Goal: Task Accomplishment & Management: Manage account settings

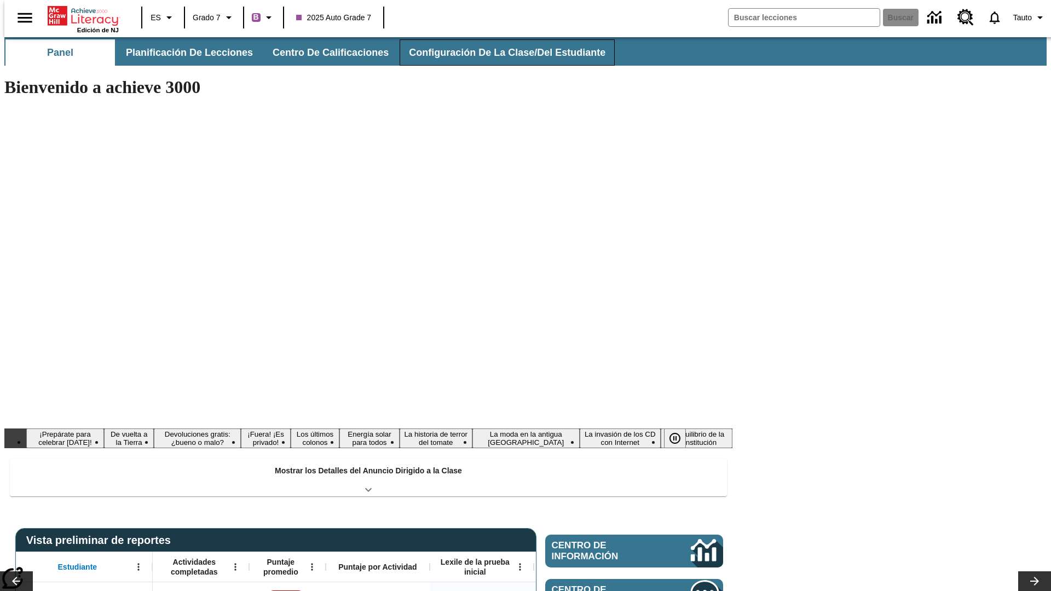
click at [495, 53] on span "Configuración de la clase/del estudiante" at bounding box center [507, 53] width 197 height 13
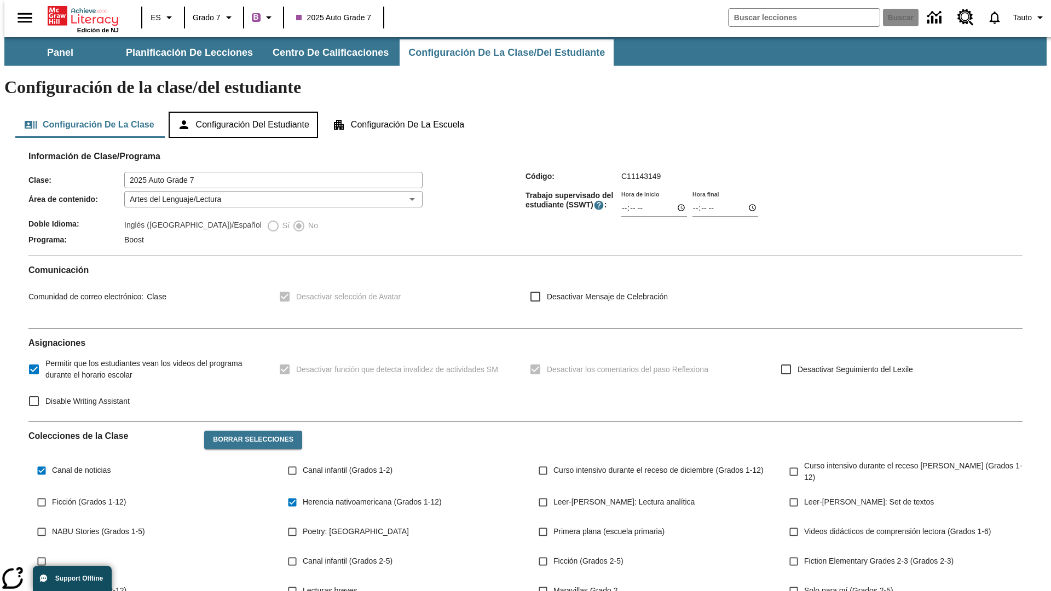
click at [244, 112] on button "Configuración del estudiante" at bounding box center [243, 125] width 149 height 26
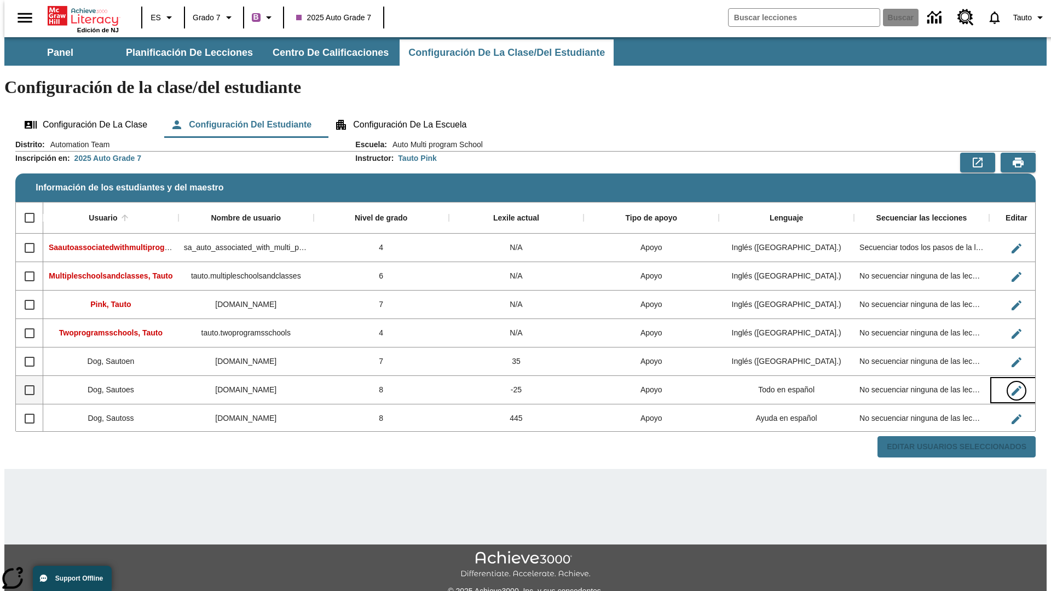
click at [1012, 386] on icon "Editar Usuario" at bounding box center [1017, 391] width 10 height 10
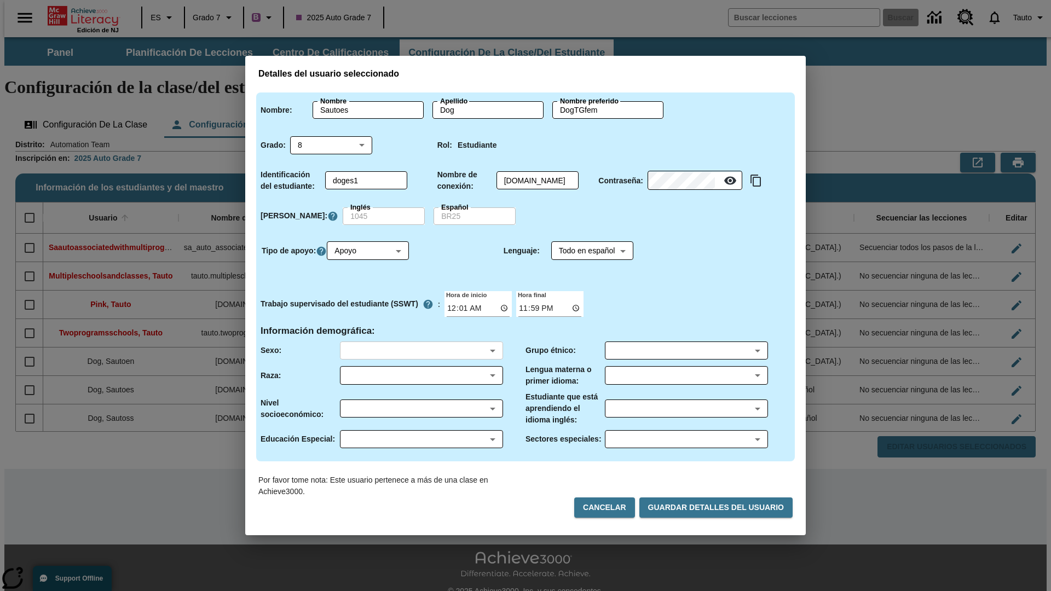
click at [421, 350] on body "Saltar al contenido principal Edición de NJ ES Grado 7 B 2025 Auto Grade 7 Busc…" at bounding box center [525, 326] width 1042 height 578
click at [421, 376] on body "Saltar al contenido principal Edición de NJ ES Grado 7 B 2025 Auto Grade 7 Busc…" at bounding box center [525, 326] width 1042 height 578
click at [421, 408] on body "Saltar al contenido principal Edición de NJ ES Grado 7 B 2025 Auto Grade 7 Busc…" at bounding box center [525, 326] width 1042 height 578
click at [421, 439] on body "Saltar al contenido principal Edición de NJ ES Grado 7 B 2025 Auto Grade 7 Busc…" at bounding box center [525, 326] width 1042 height 578
click at [686, 350] on body "Saltar al contenido principal Edición de NJ ES Grado 7 B 2025 Auto Grade 7 Busc…" at bounding box center [525, 326] width 1042 height 578
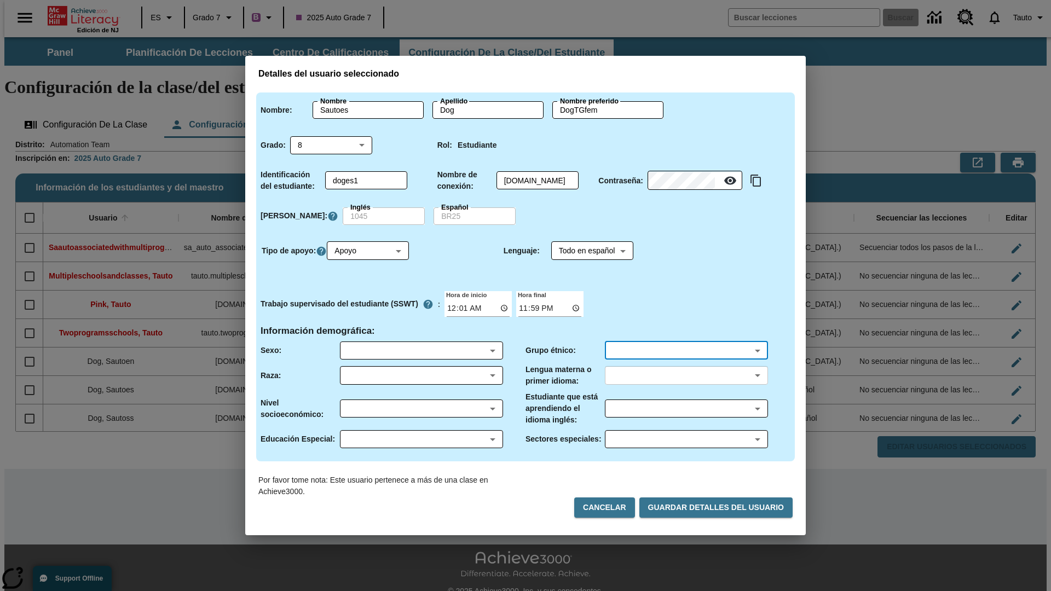
click at [686, 376] on body "Saltar al contenido principal Edición de NJ ES Grado 7 B 2025 Auto Grade 7 Busc…" at bounding box center [525, 326] width 1042 height 578
